Goal: Obtain resource: Download file/media

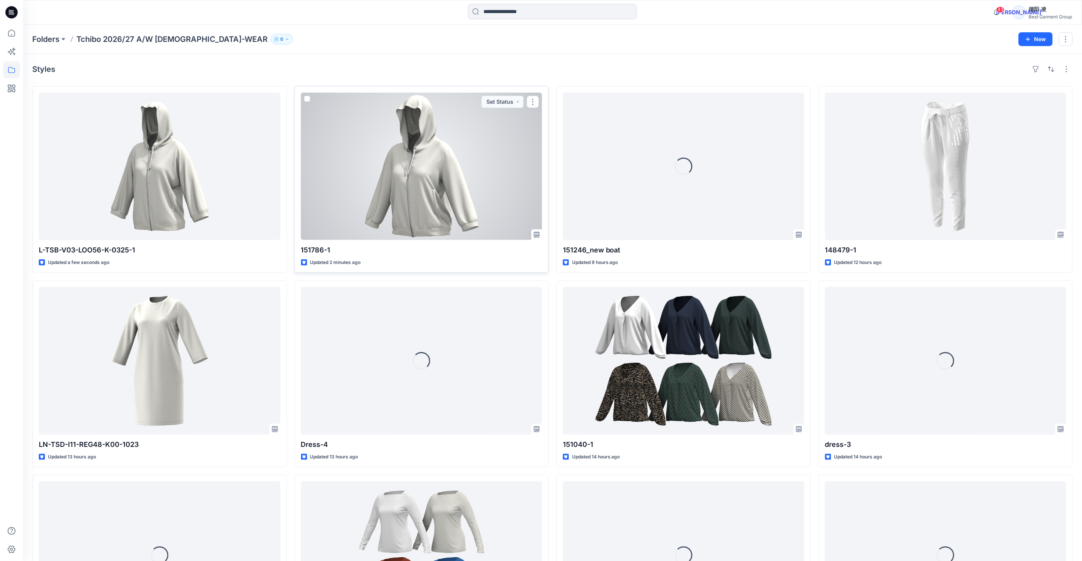
click at [477, 172] on div at bounding box center [422, 166] width 242 height 147
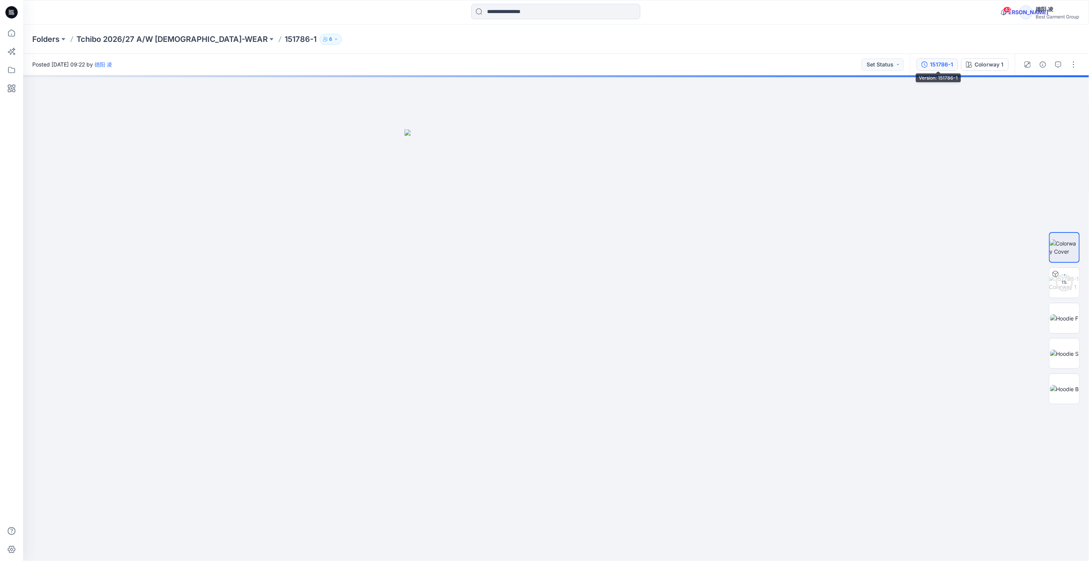
click at [934, 67] on div "151786-1" at bounding box center [941, 64] width 23 height 8
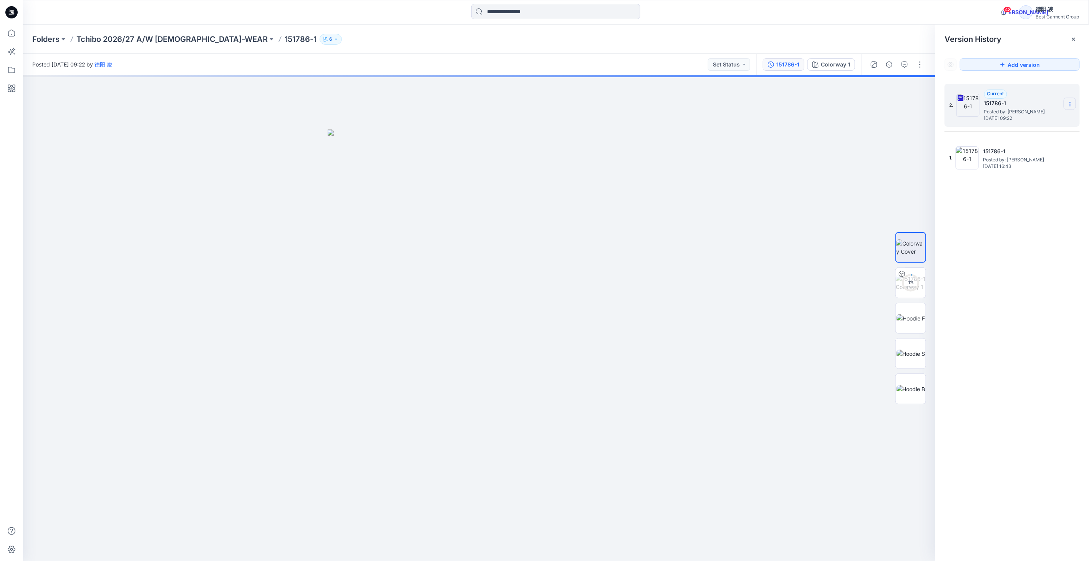
click at [1070, 106] on icon at bounding box center [1070, 106] width 0 height 0
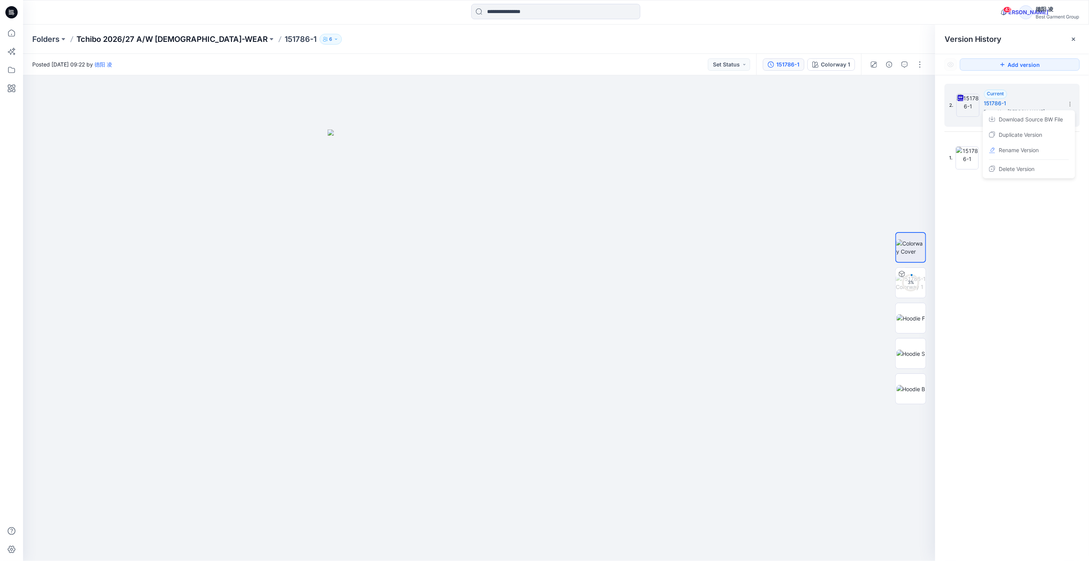
click at [178, 39] on p "Tchibo 2026/27 A/W [DEMOGRAPHIC_DATA]-WEAR" at bounding box center [171, 39] width 191 height 11
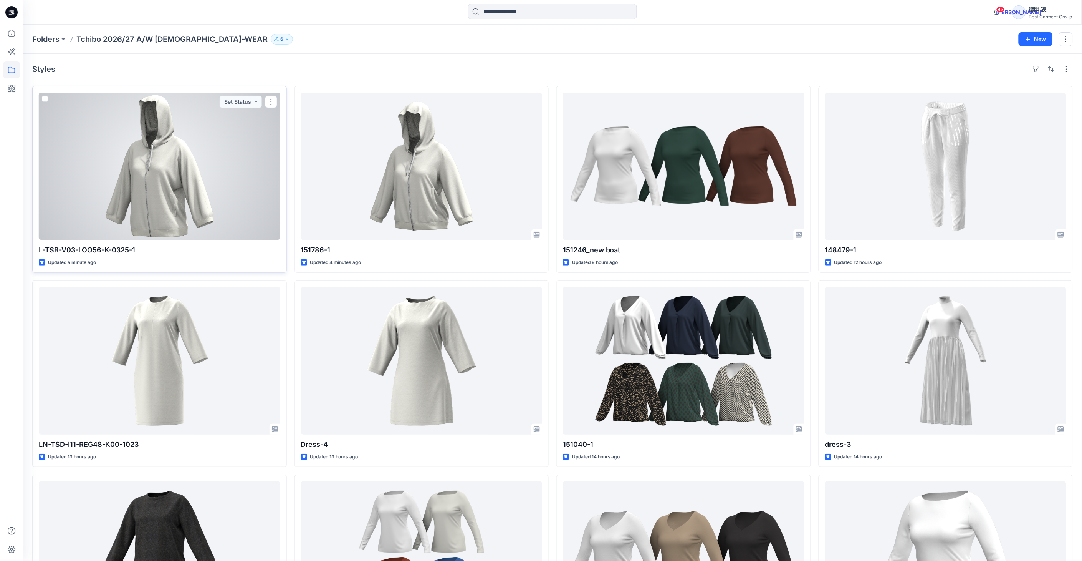
click at [160, 183] on div at bounding box center [160, 166] width 242 height 147
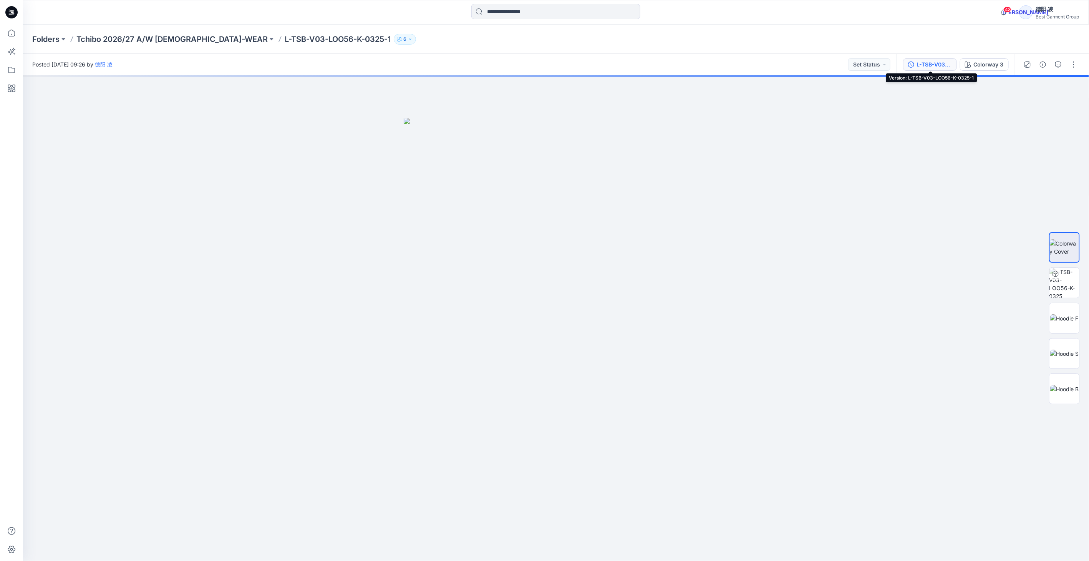
click at [930, 62] on div "L-TSB-V03-LOO56-K-0325-1" at bounding box center [933, 64] width 35 height 8
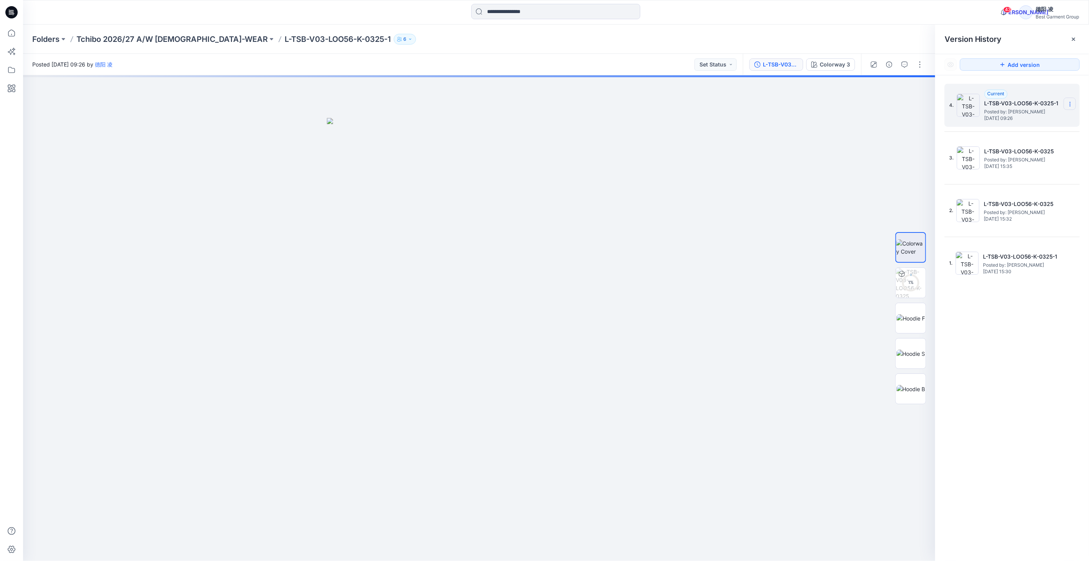
click at [1069, 104] on icon at bounding box center [1070, 104] width 6 height 6
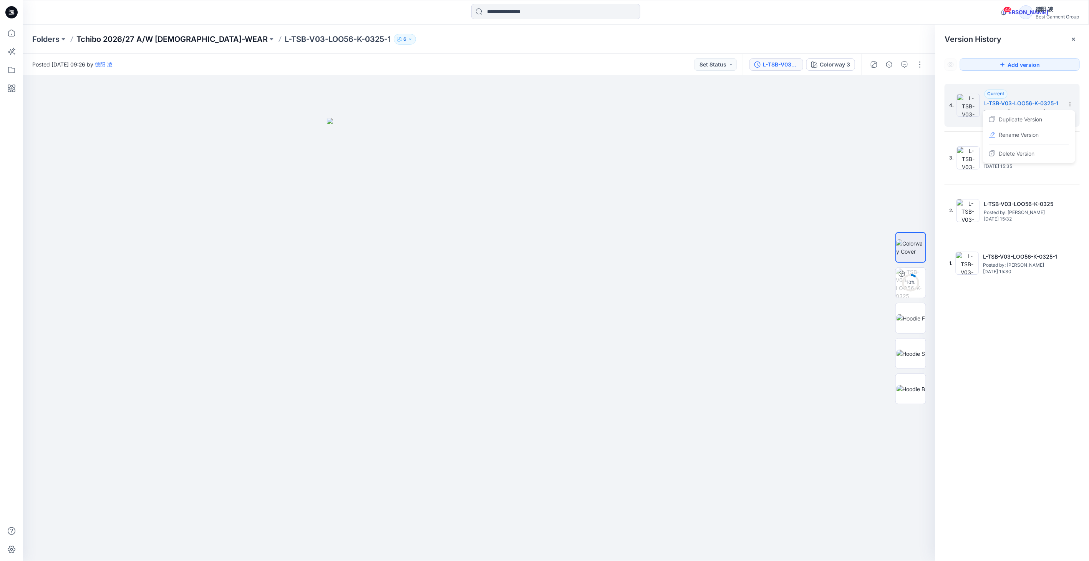
click at [170, 37] on p "Tchibo 2026/27 A/W [DEMOGRAPHIC_DATA]-WEAR" at bounding box center [171, 39] width 191 height 11
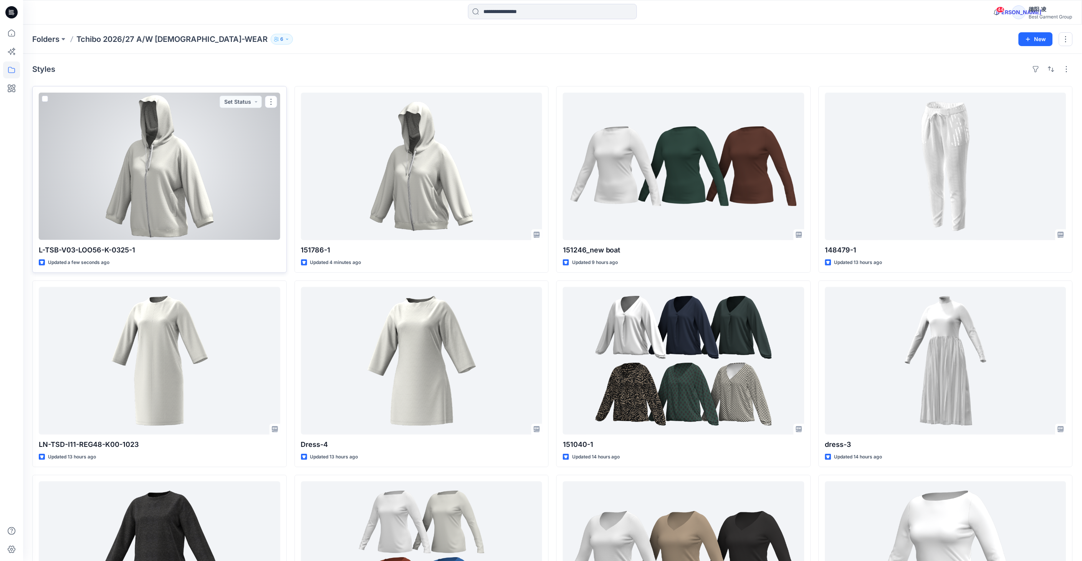
click at [181, 195] on div at bounding box center [160, 166] width 242 height 147
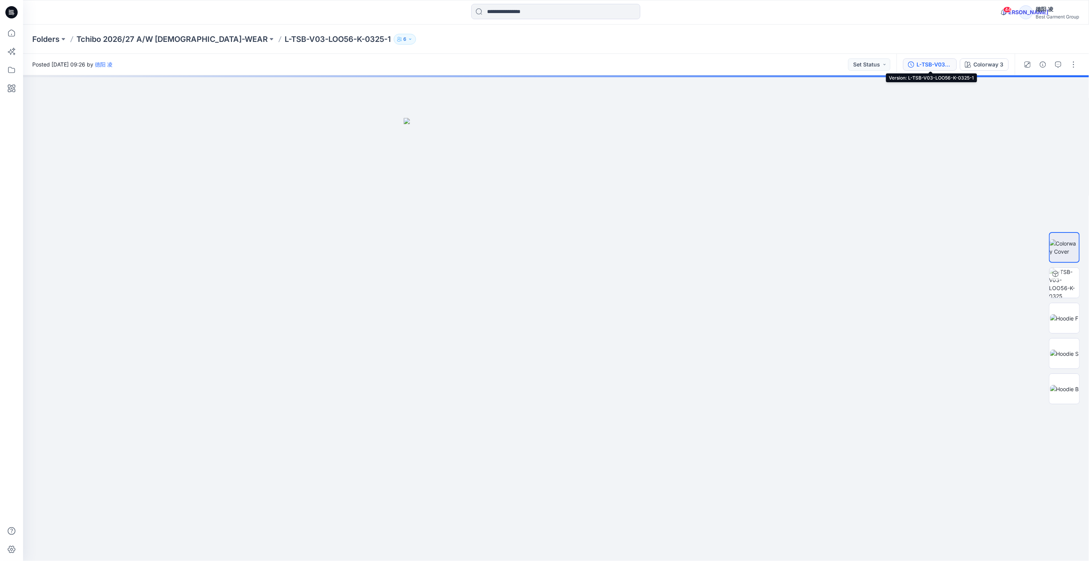
click at [928, 60] on div "L-TSB-V03-LOO56-K-0325-1" at bounding box center [933, 64] width 35 height 8
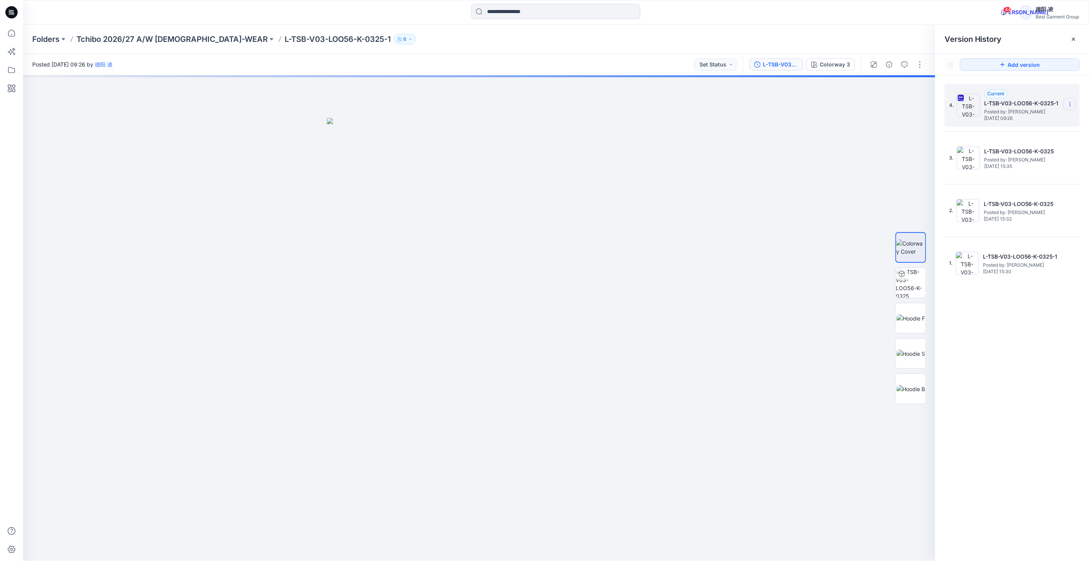
click at [1074, 101] on section at bounding box center [1069, 104] width 12 height 12
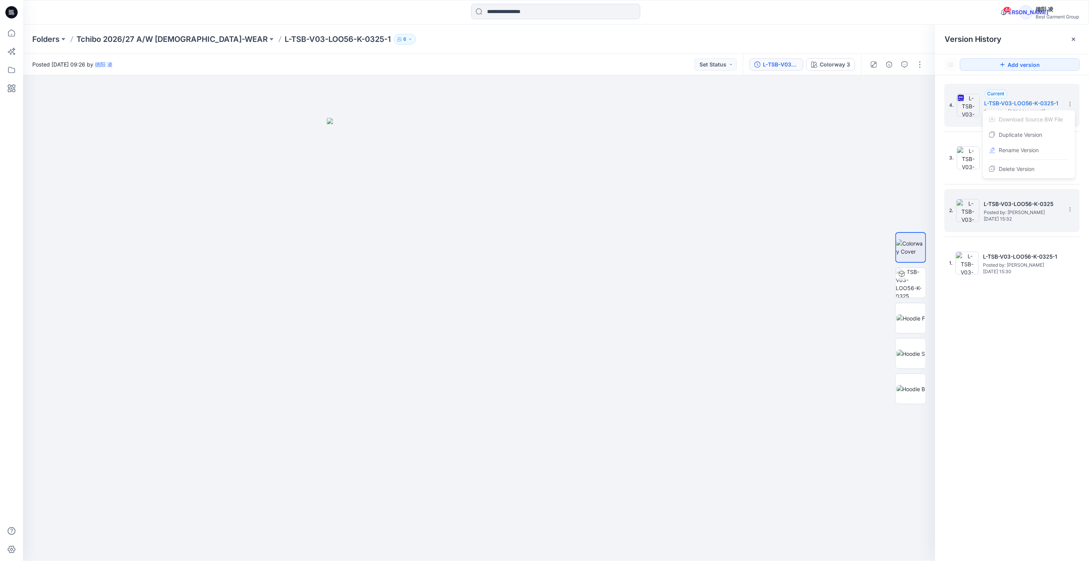
click at [1078, 190] on div "2. L-TSB-V03-LOO56-K-0325 Posted by: [PERSON_NAME] [DATE] 15:32" at bounding box center [1011, 210] width 135 height 43
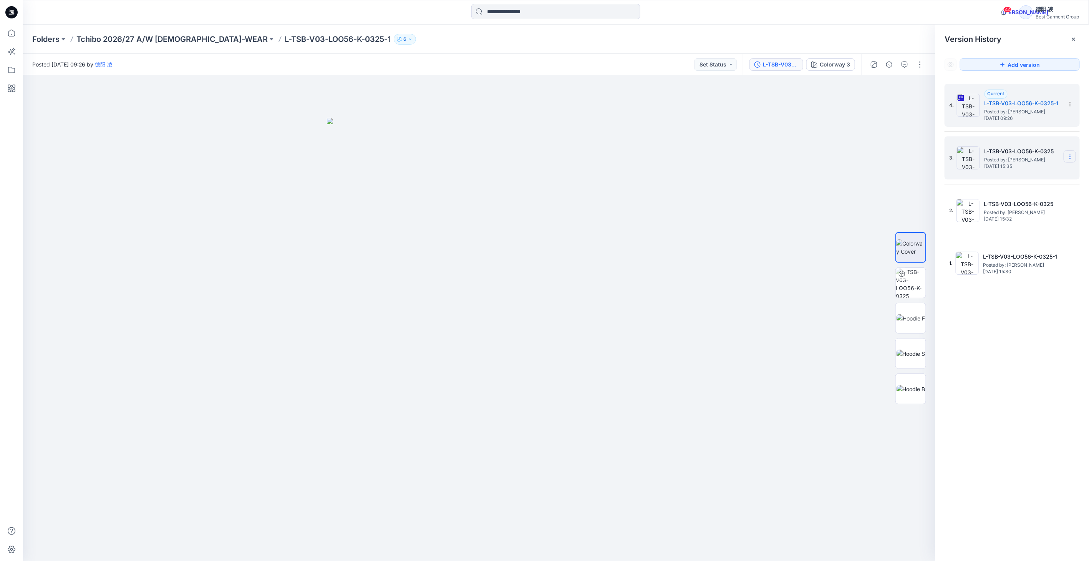
click at [1072, 159] on icon at bounding box center [1070, 157] width 6 height 6
click at [1036, 218] on div "Delete Version" at bounding box center [1028, 221] width 89 height 15
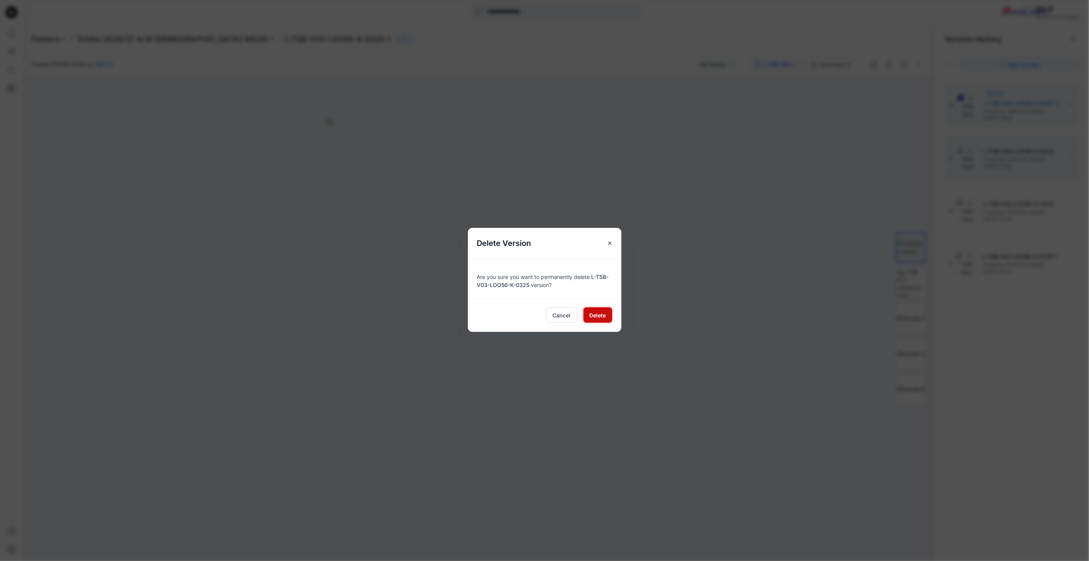
click at [590, 312] on span "Delete" at bounding box center [598, 315] width 17 height 8
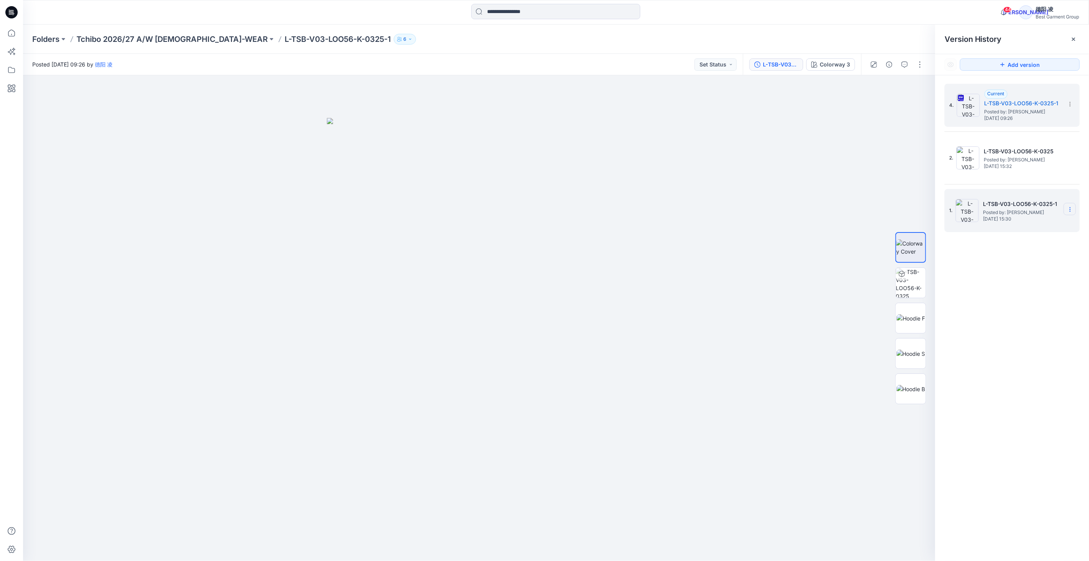
click at [1069, 211] on icon at bounding box center [1070, 209] width 6 height 6
click at [1031, 277] on span "Delete Version" at bounding box center [1017, 274] width 36 height 9
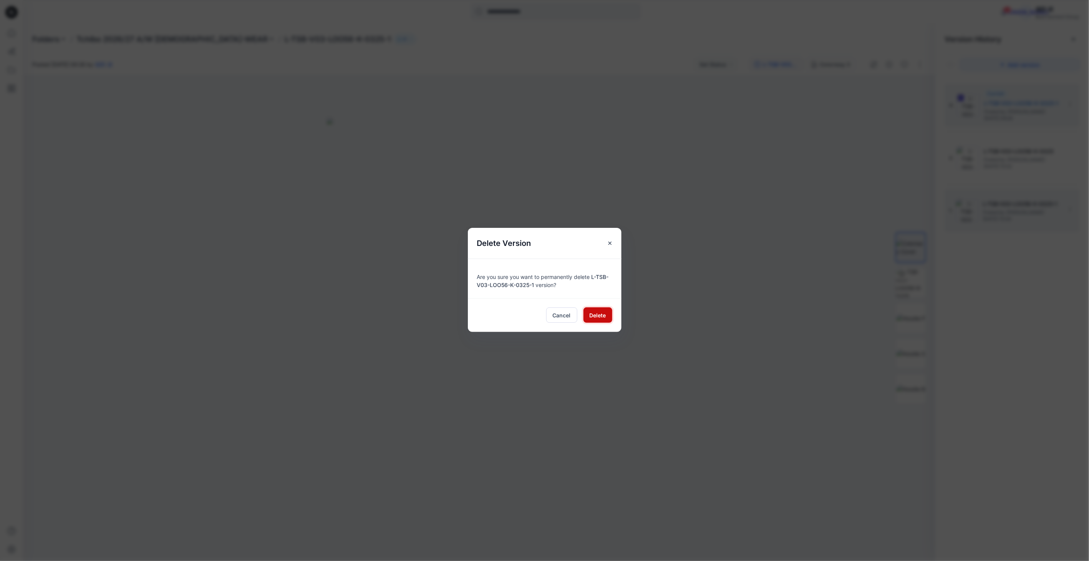
click at [595, 315] on span "Delete" at bounding box center [598, 315] width 17 height 8
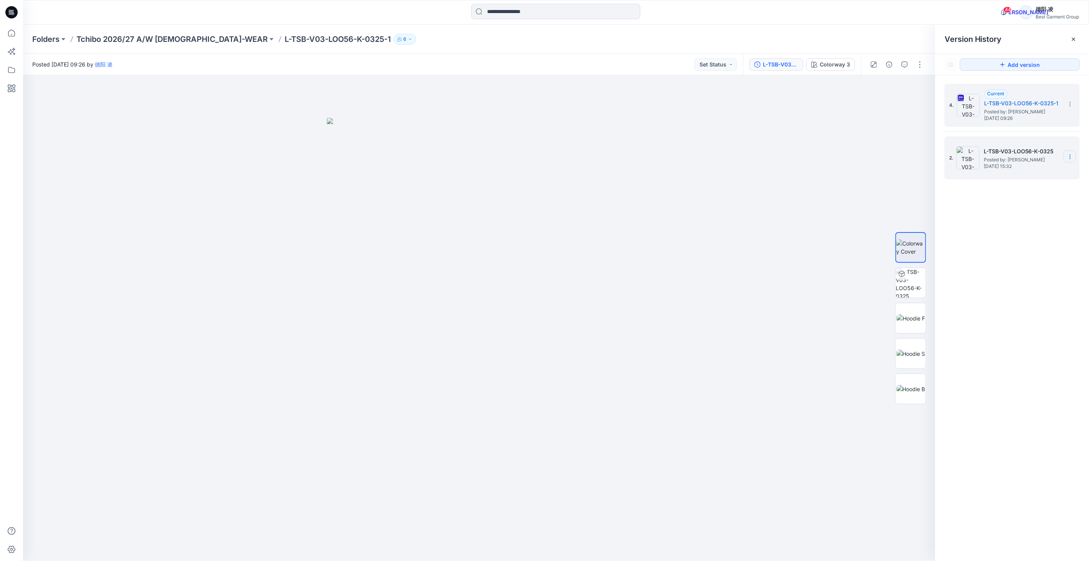
click at [1072, 154] on icon at bounding box center [1070, 157] width 6 height 6
click at [1027, 222] on span "Delete Version" at bounding box center [1017, 221] width 36 height 9
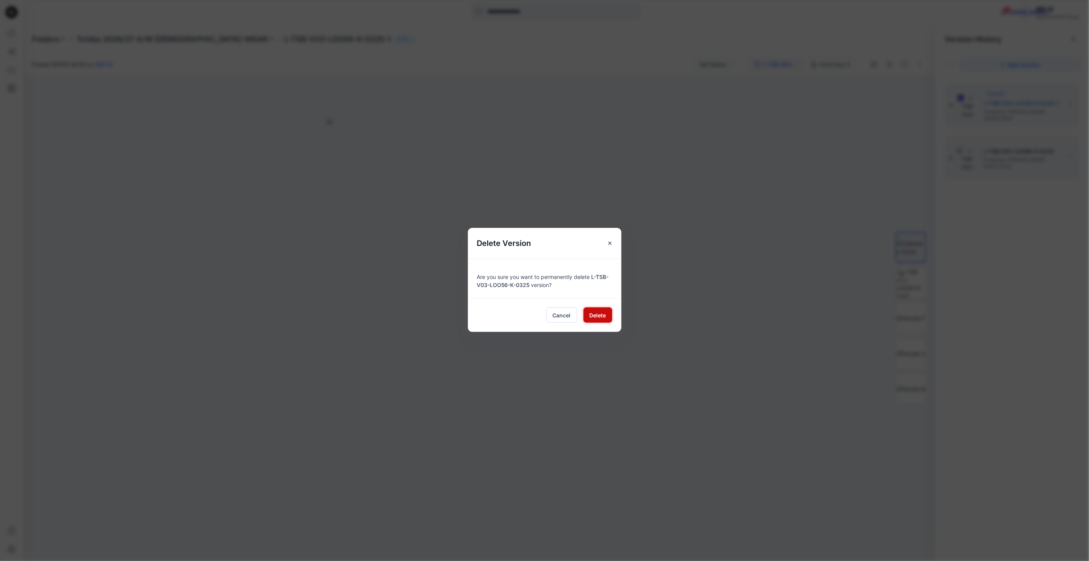
click at [600, 318] on span "Delete" at bounding box center [598, 315] width 17 height 8
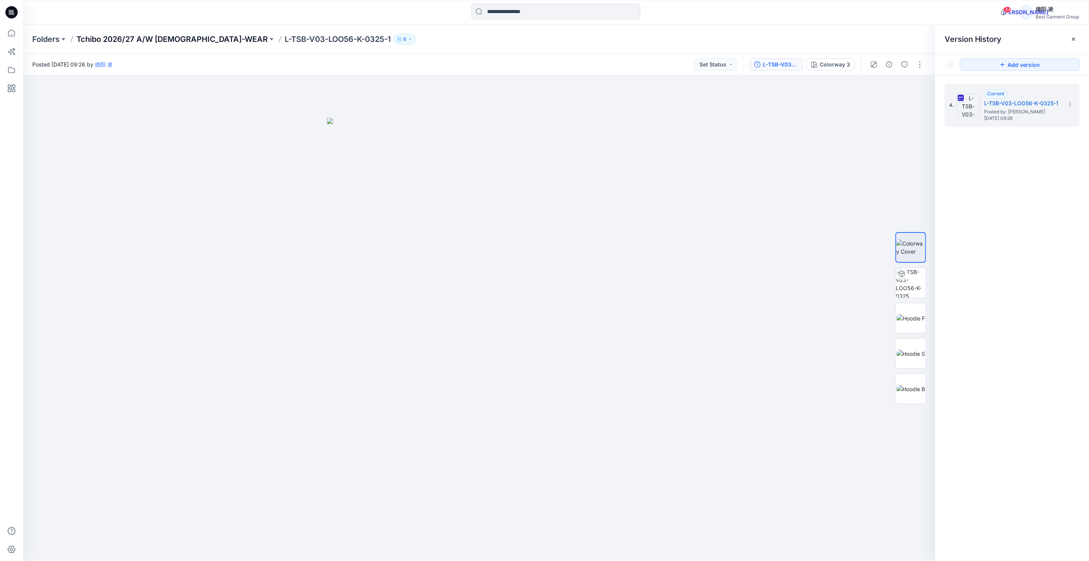
click at [159, 43] on p "Tchibo 2026/27 A/W [DEMOGRAPHIC_DATA]-WEAR" at bounding box center [171, 39] width 191 height 11
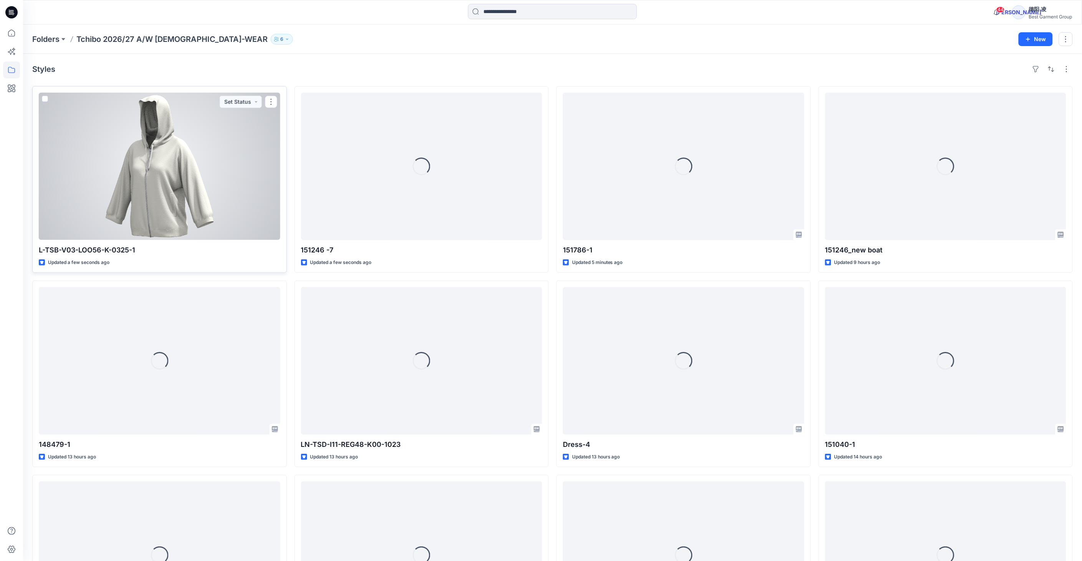
click at [197, 149] on div at bounding box center [160, 166] width 242 height 147
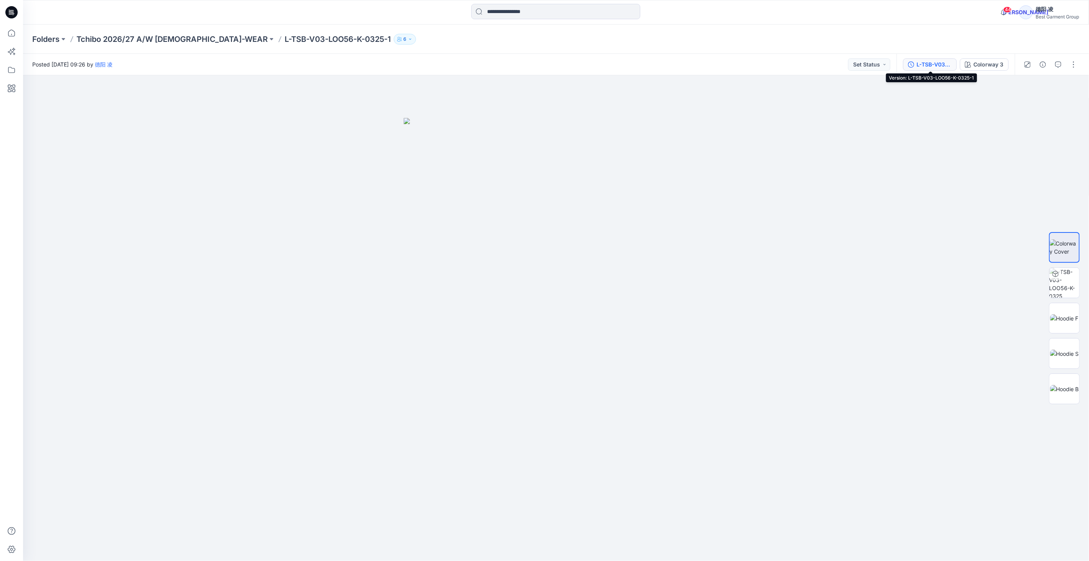
click at [939, 66] on div "L-TSB-V03-LOO56-K-0325-1" at bounding box center [933, 64] width 35 height 8
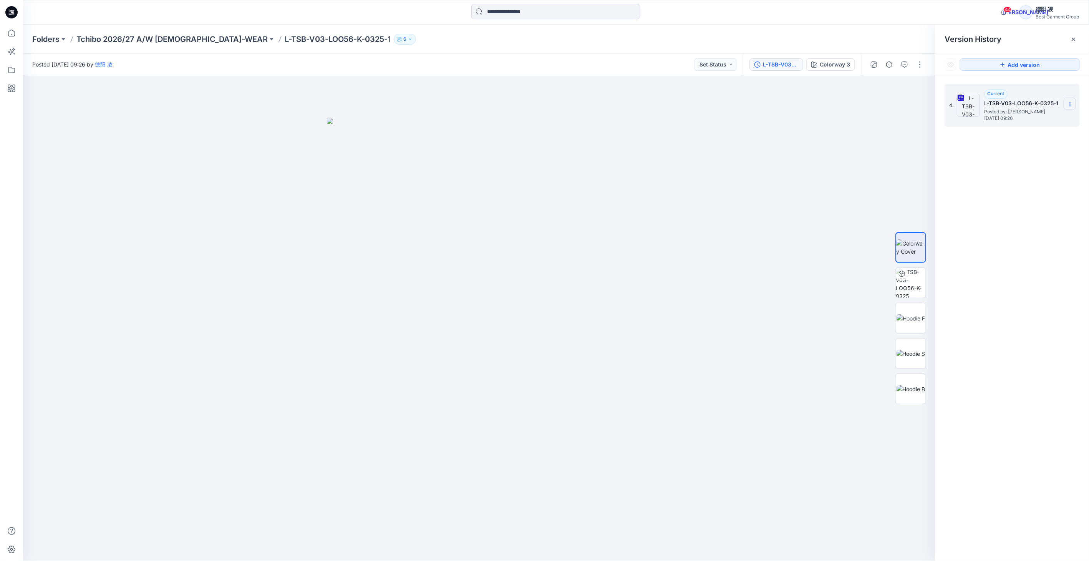
click at [1066, 105] on section at bounding box center [1069, 104] width 12 height 12
click at [186, 40] on p "Tchibo 2026/27 A/W [DEMOGRAPHIC_DATA]-WEAR" at bounding box center [171, 39] width 191 height 11
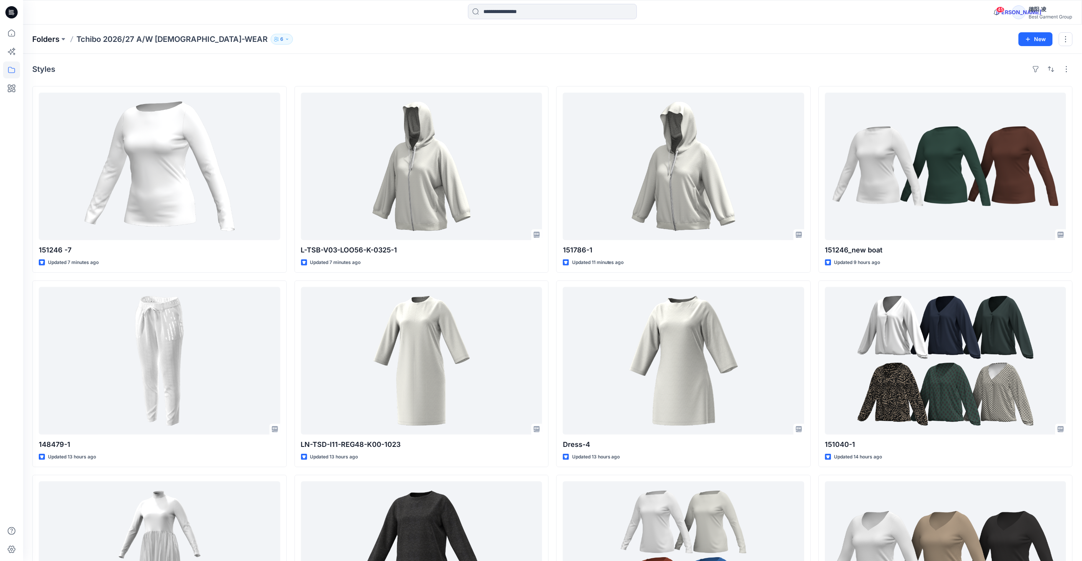
click at [43, 40] on p "Folders" at bounding box center [45, 39] width 27 height 11
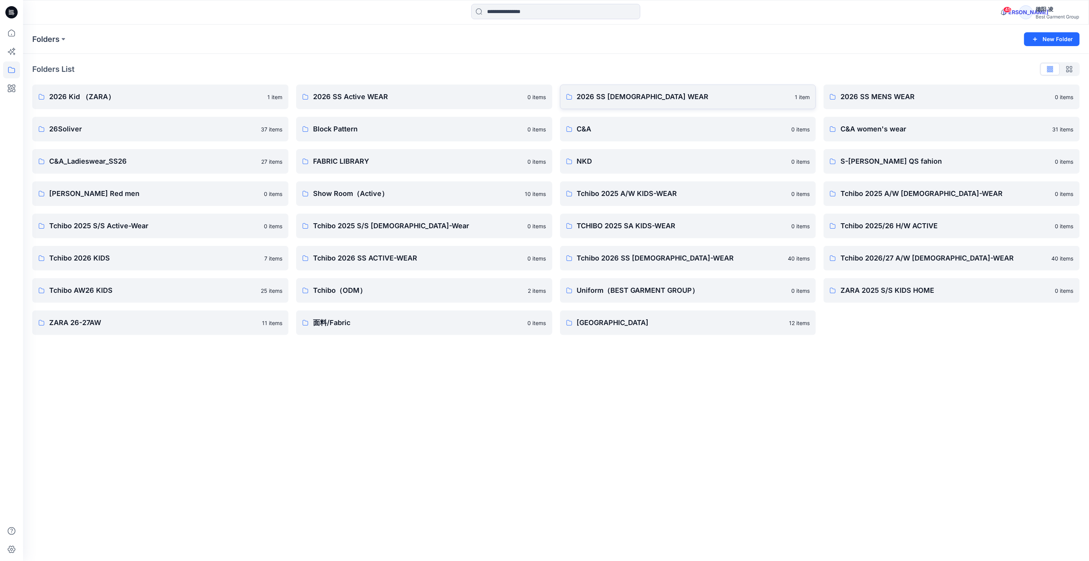
click at [663, 100] on p "2026 SS [DEMOGRAPHIC_DATA] WEAR" at bounding box center [684, 96] width 214 height 11
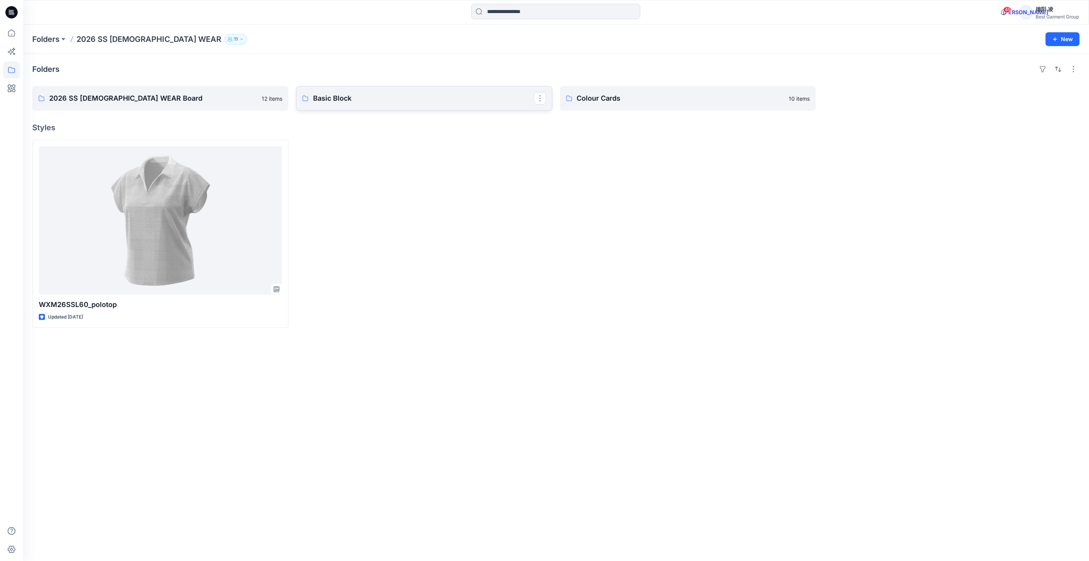
click at [343, 94] on p "Basic Block" at bounding box center [423, 98] width 221 height 11
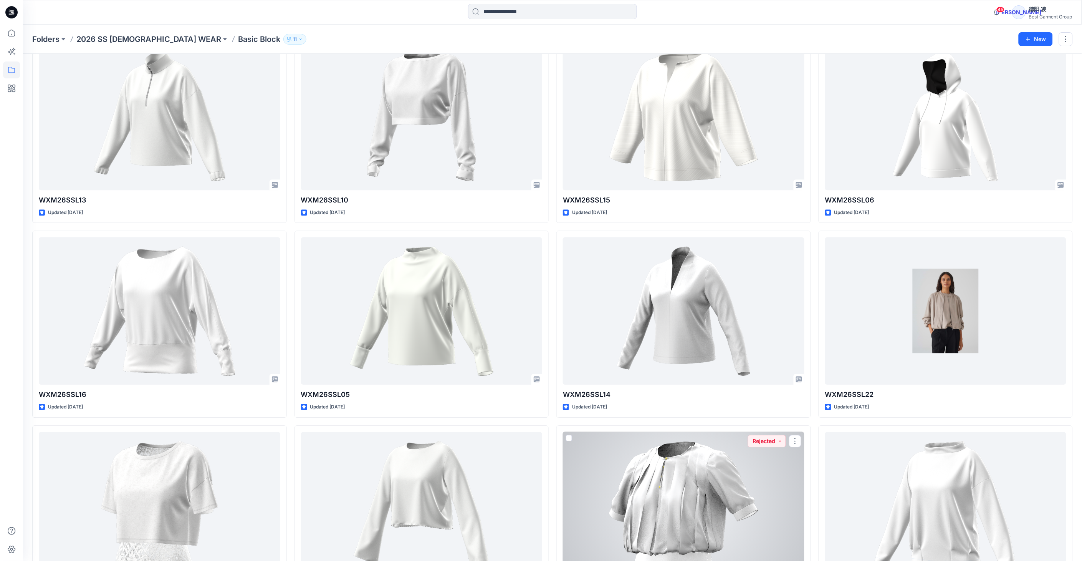
scroll to position [4071, 0]
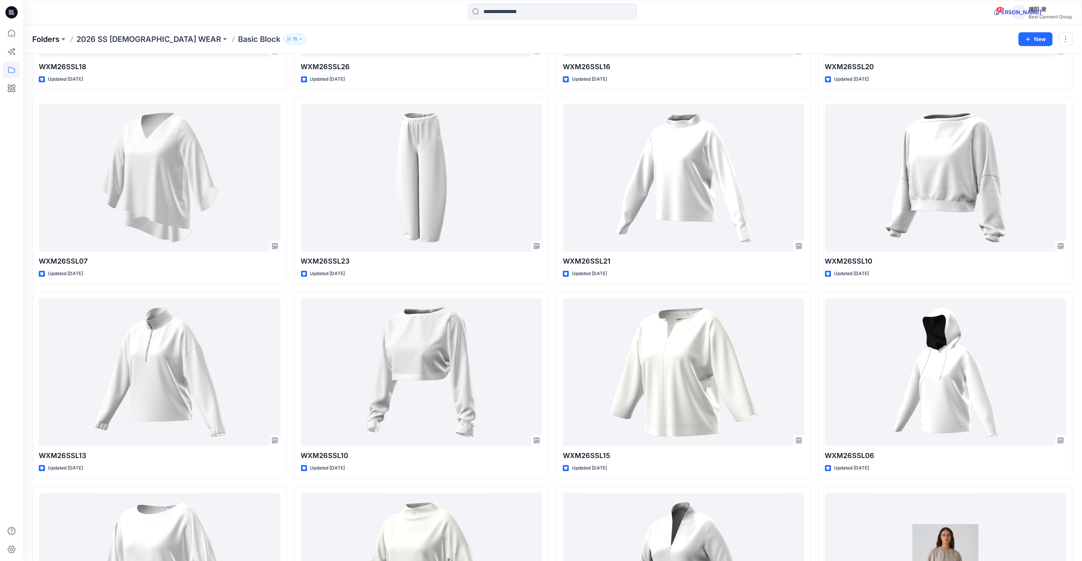
click at [47, 39] on p "Folders" at bounding box center [45, 39] width 27 height 11
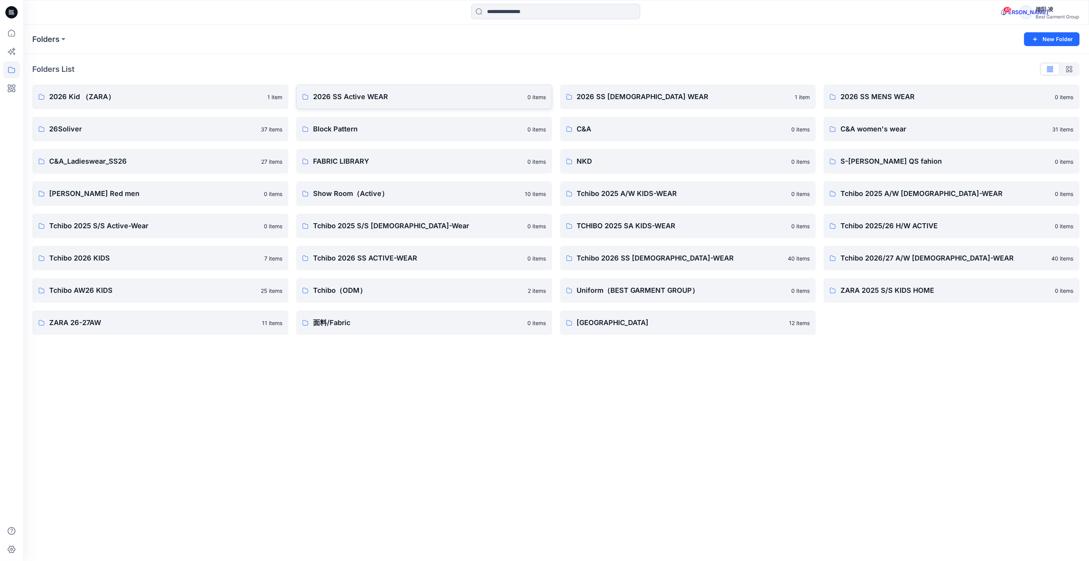
click at [343, 95] on p "2026 SS Active WEAR" at bounding box center [418, 96] width 210 height 11
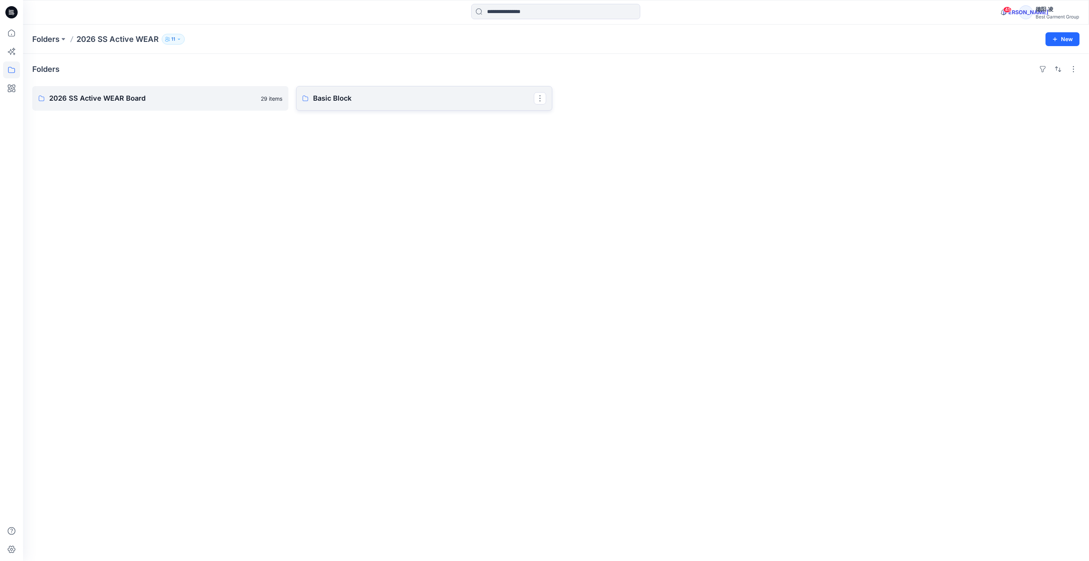
click at [368, 105] on link "Basic Block" at bounding box center [424, 98] width 256 height 25
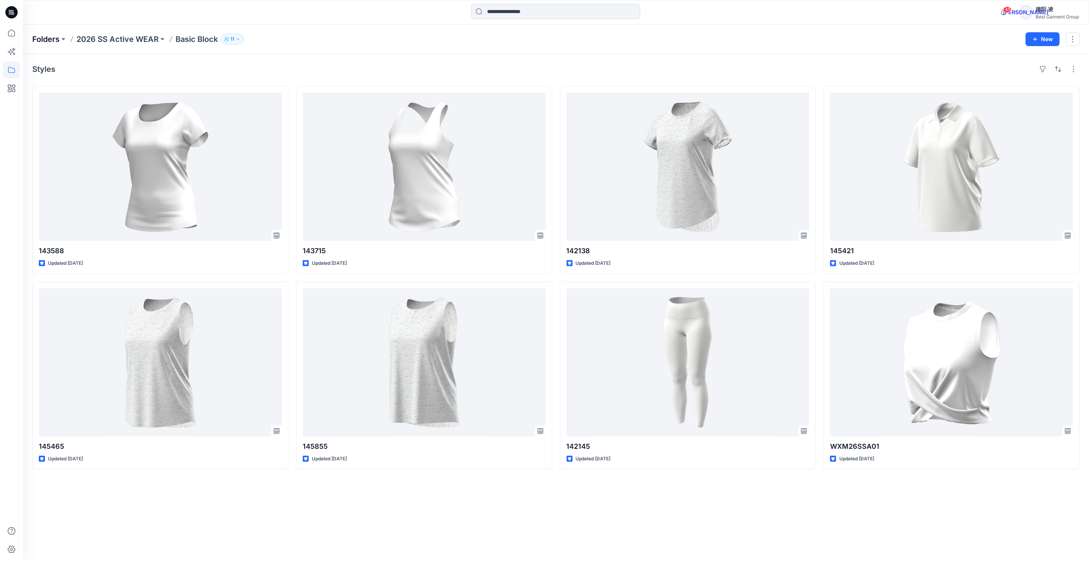
click at [48, 40] on p "Folders" at bounding box center [45, 39] width 27 height 11
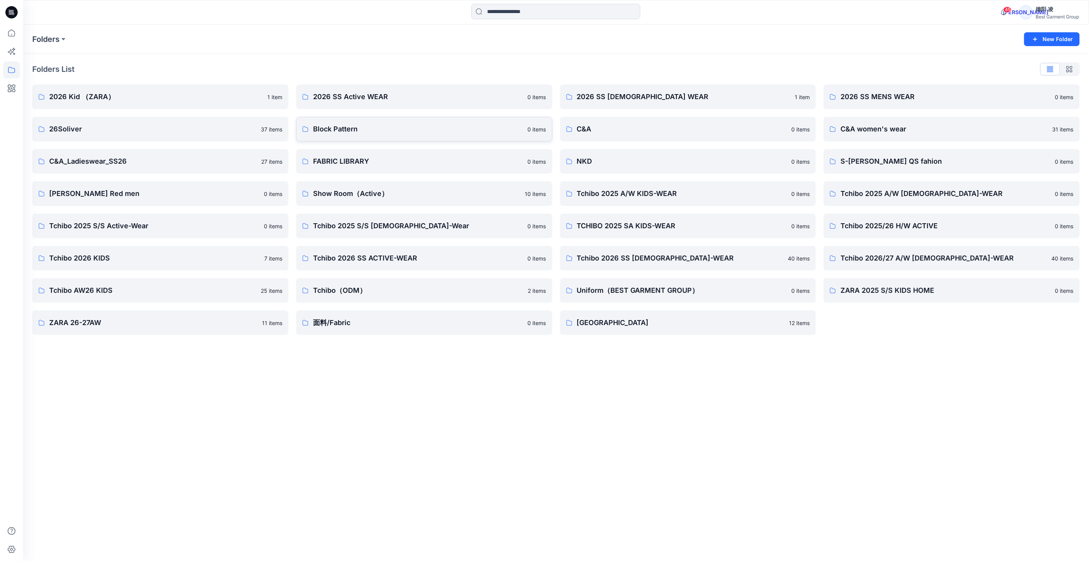
click at [336, 125] on p "Block Pattern" at bounding box center [418, 129] width 210 height 11
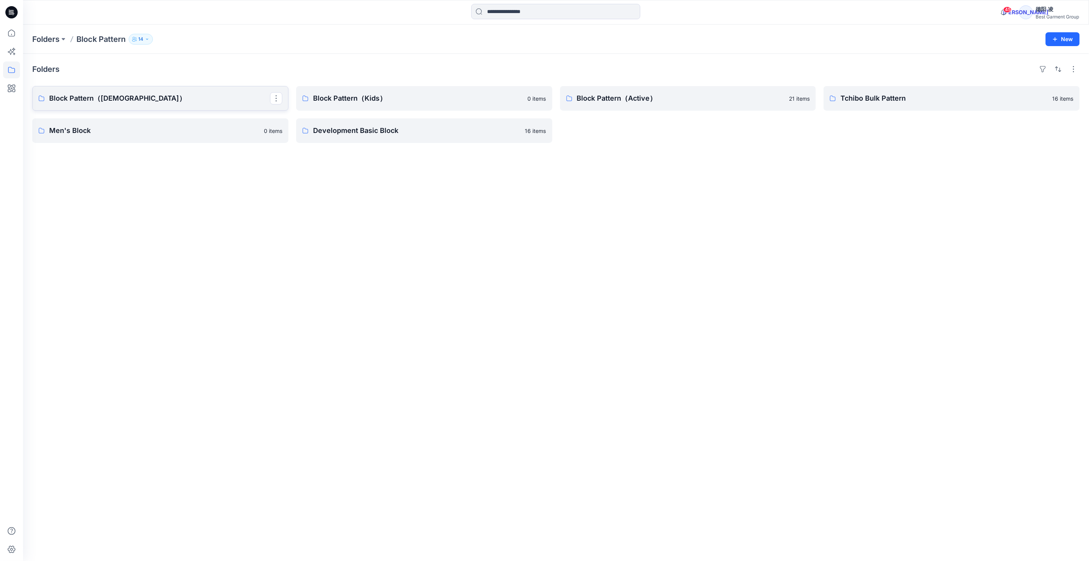
click at [123, 101] on p "Block Pattern（[DEMOGRAPHIC_DATA]）" at bounding box center [159, 98] width 221 height 11
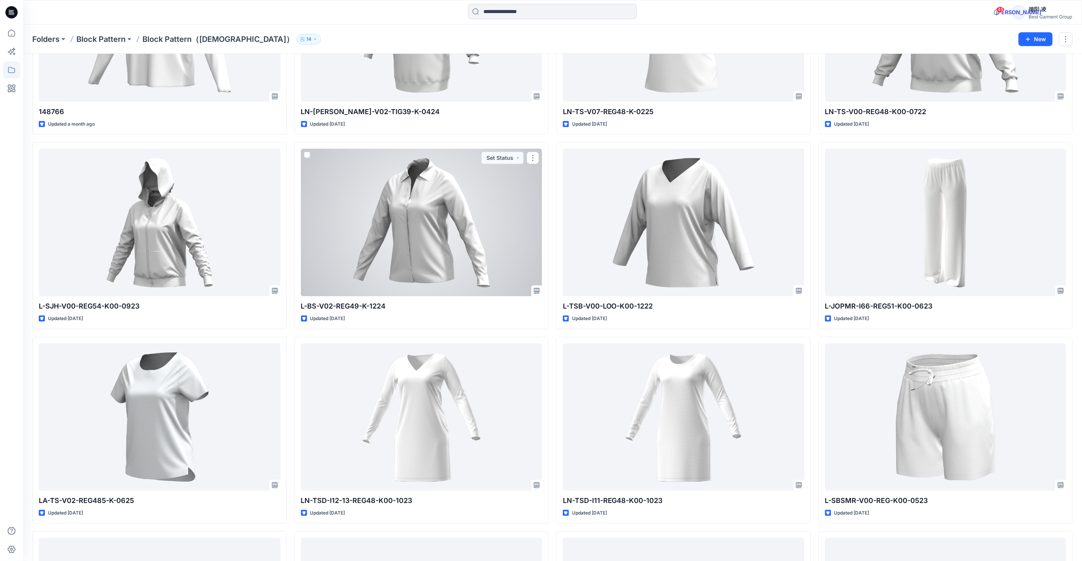
scroll to position [1518, 0]
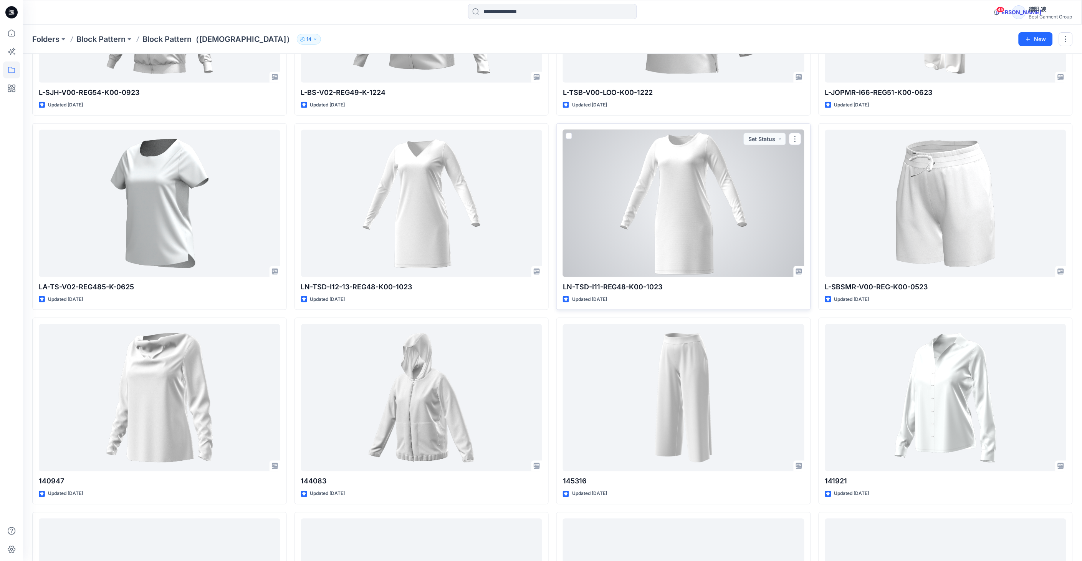
click at [685, 202] on div at bounding box center [684, 203] width 242 height 147
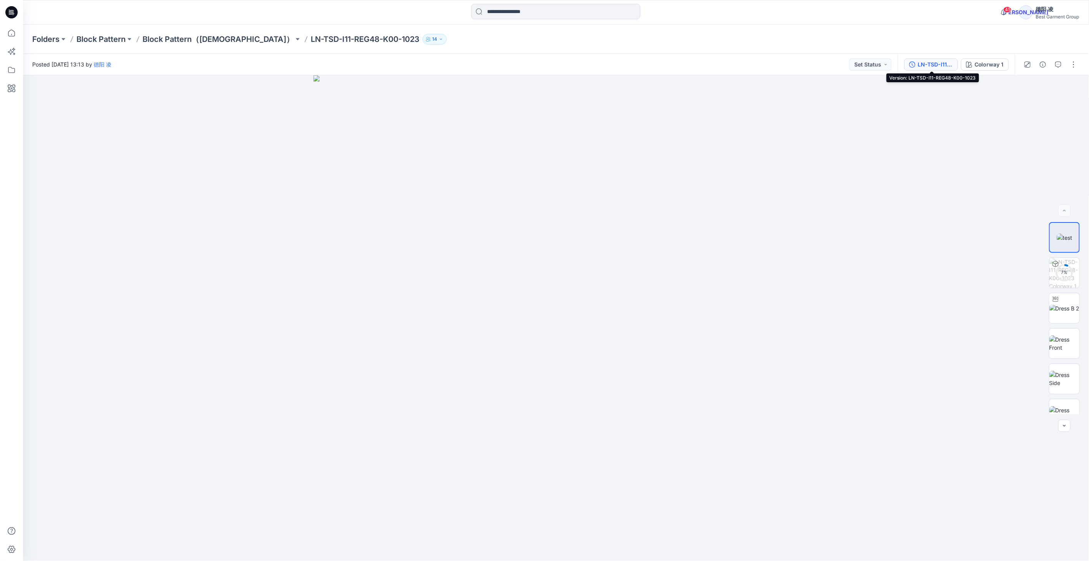
click at [944, 63] on div "LN-TSD-I11-REG48-K00-1023" at bounding box center [935, 64] width 35 height 8
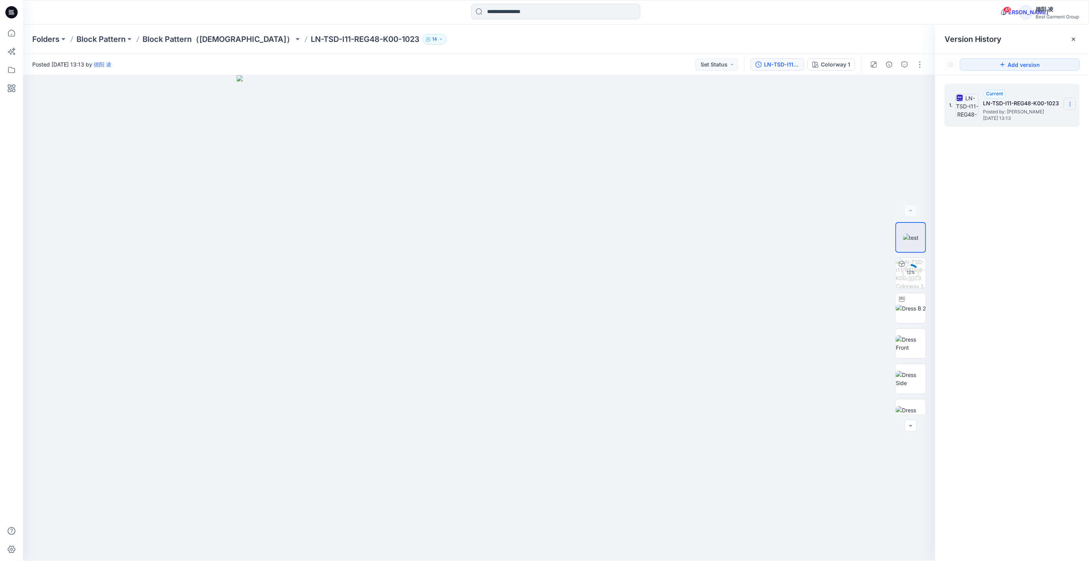
click at [1070, 101] on section at bounding box center [1069, 104] width 12 height 12
click at [1044, 118] on span "Download Source BW File" at bounding box center [1031, 119] width 64 height 9
